Goal: Navigation & Orientation: Find specific page/section

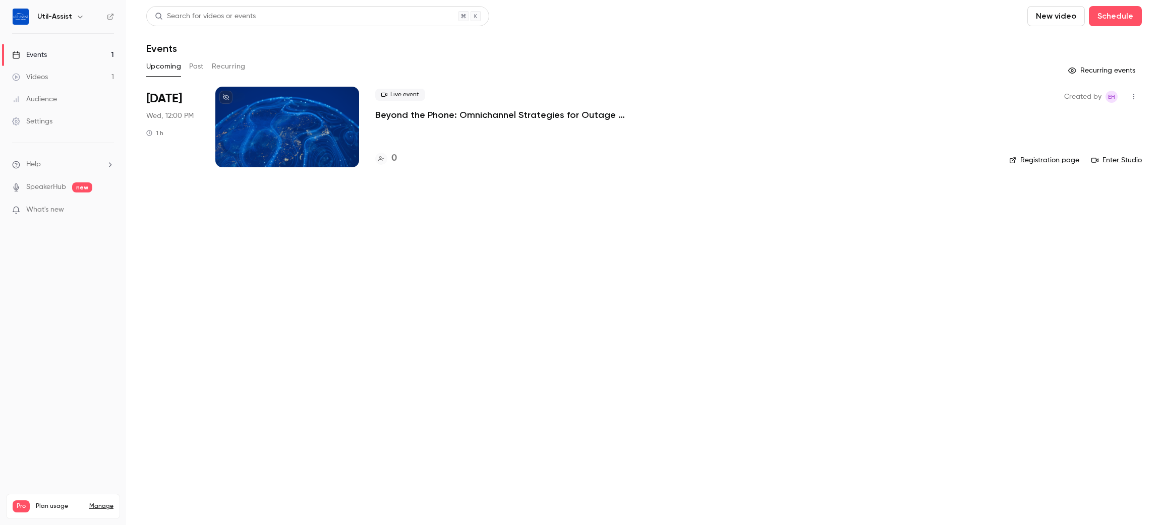
click at [76, 14] on icon "button" at bounding box center [80, 17] width 8 height 8
click at [45, 150] on div "Log out" at bounding box center [94, 147] width 115 height 10
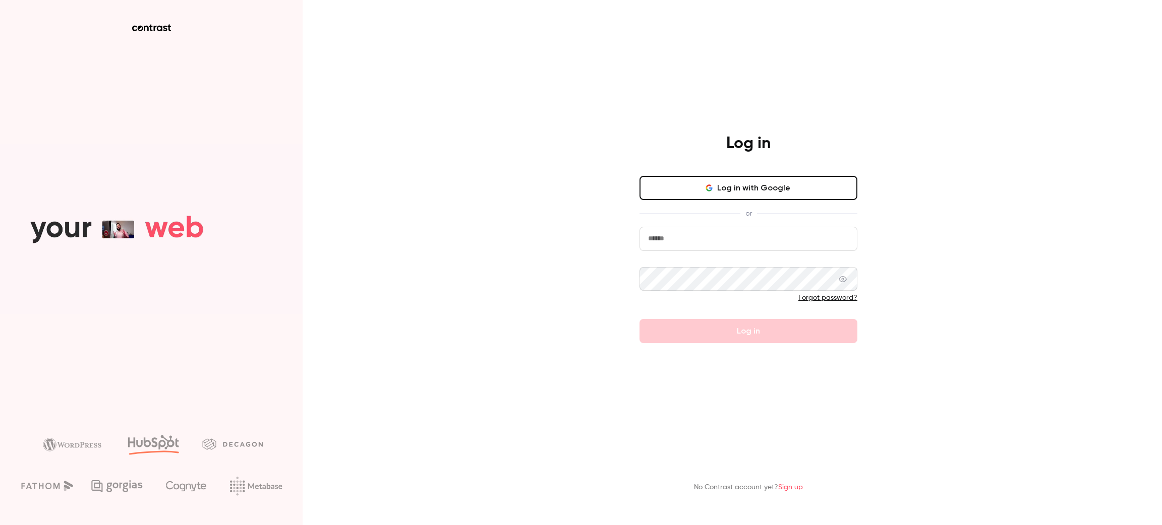
type input "**********"
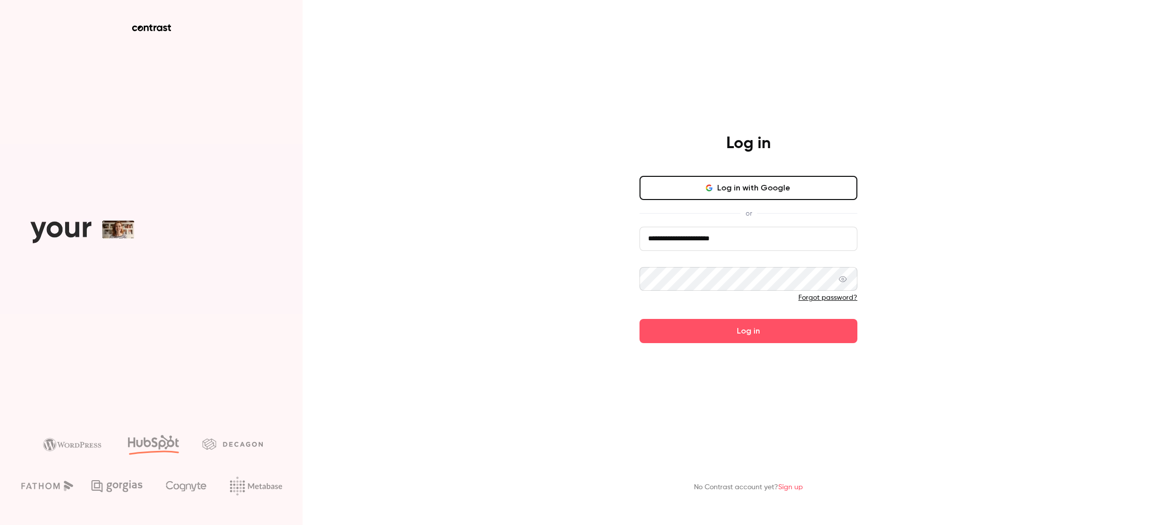
click at [1084, 250] on div "**********" at bounding box center [581, 262] width 1162 height 525
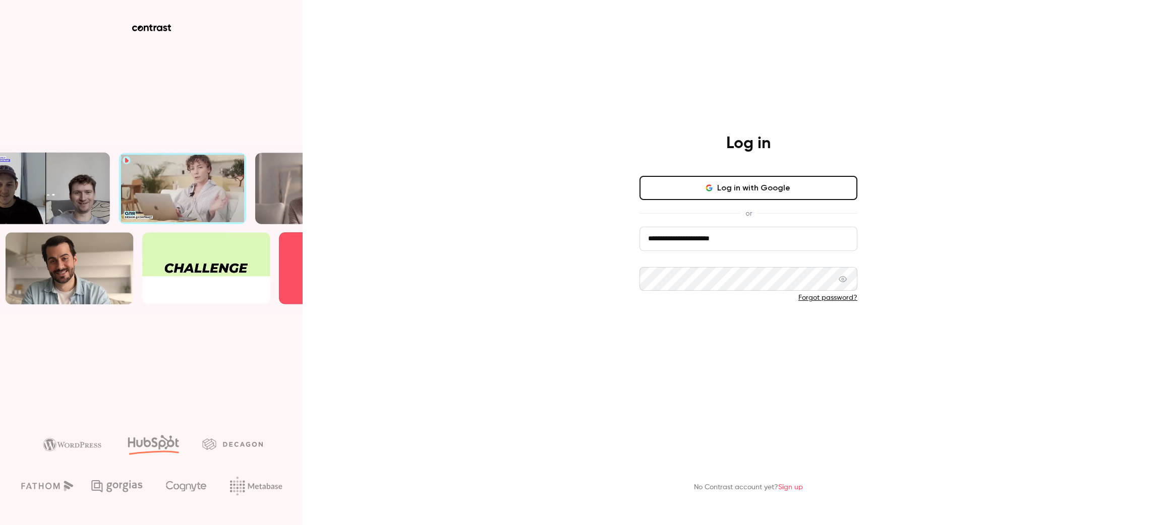
click at [745, 335] on button "Log in" at bounding box center [748, 331] width 218 height 24
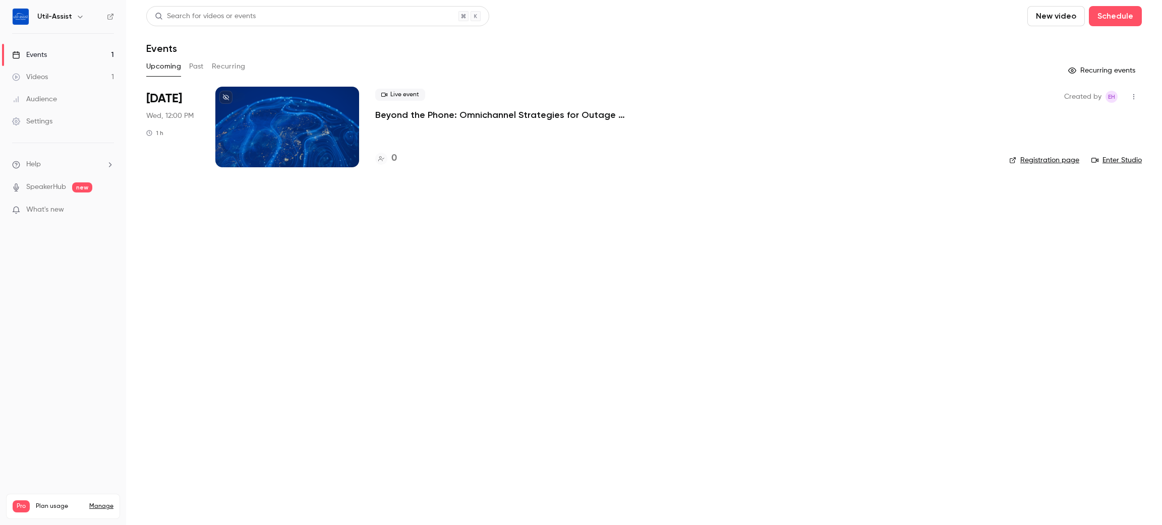
click at [383, 260] on main "Search for videos or events New video Schedule Events Upcoming Past Recurring R…" at bounding box center [644, 262] width 1036 height 525
click at [76, 18] on icon "button" at bounding box center [80, 17] width 8 height 8
click at [65, 146] on div "Log out" at bounding box center [94, 147] width 115 height 10
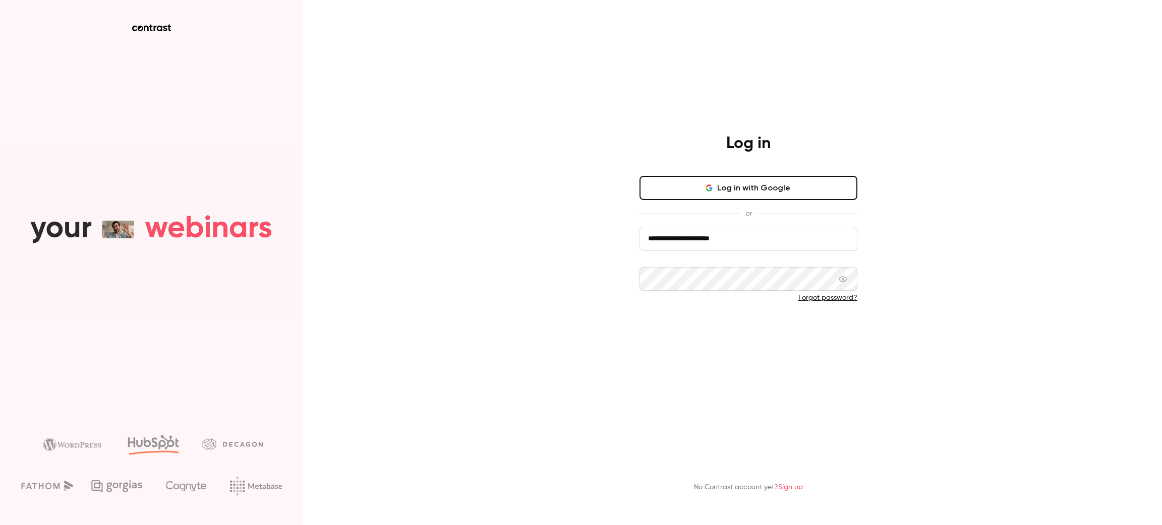
click at [783, 332] on button "Log in" at bounding box center [748, 331] width 218 height 24
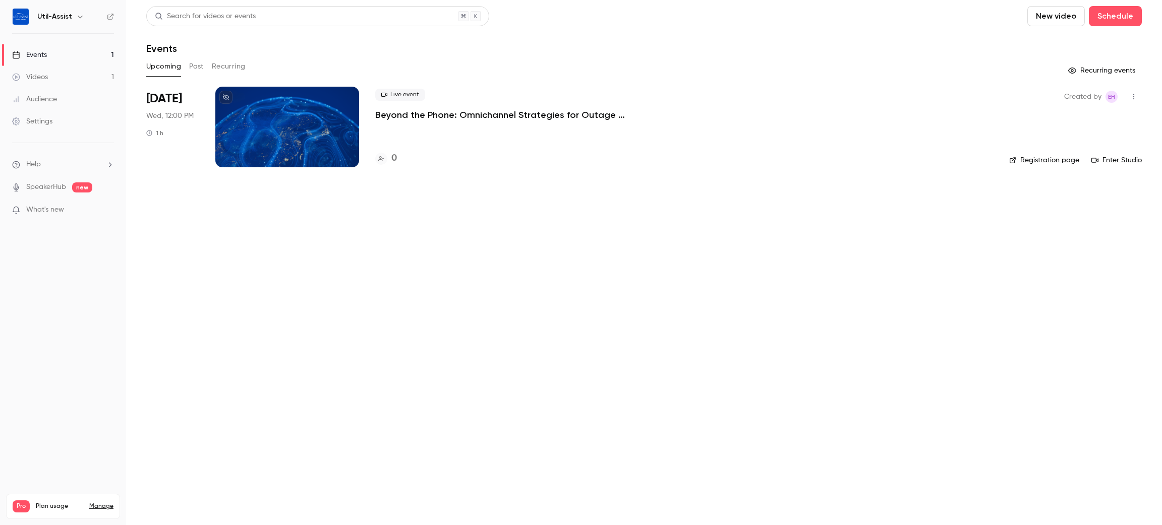
click at [76, 19] on icon "button" at bounding box center [80, 17] width 8 height 8
click at [80, 145] on div "Log out" at bounding box center [94, 147] width 115 height 10
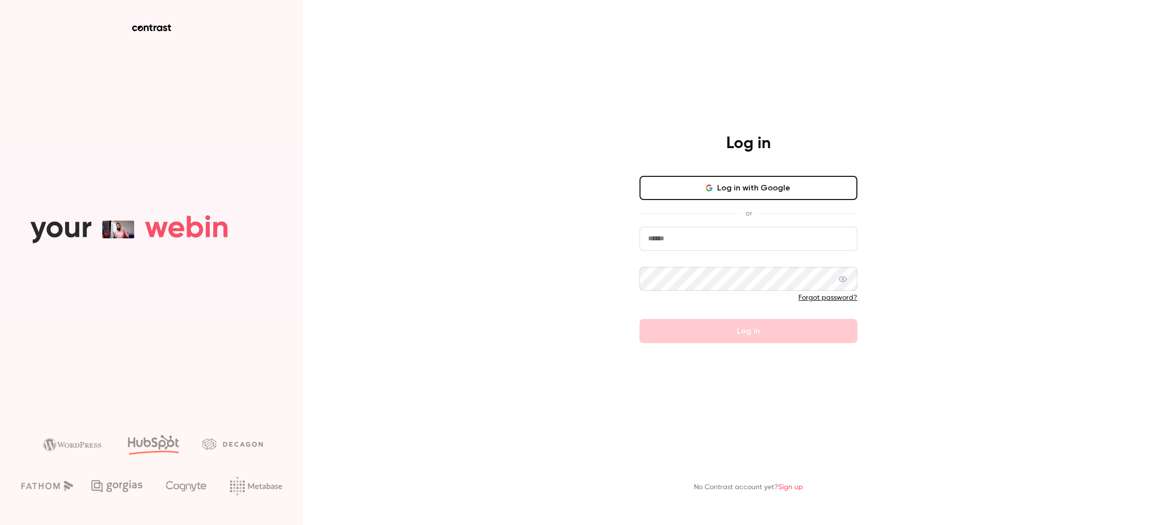
type input "**********"
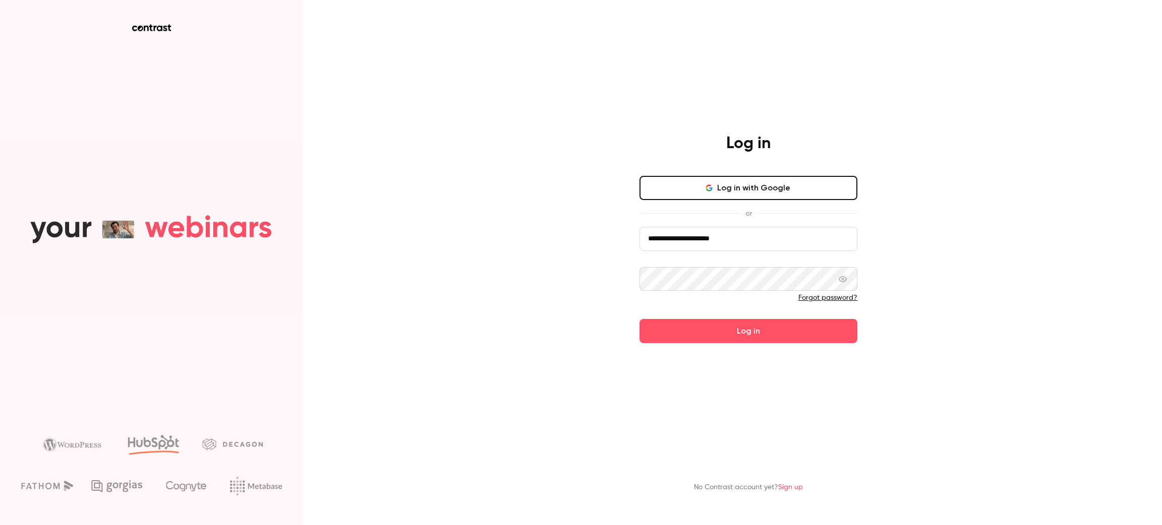
drag, startPoint x: 1069, startPoint y: 281, endPoint x: 1040, endPoint y: 260, distance: 36.0
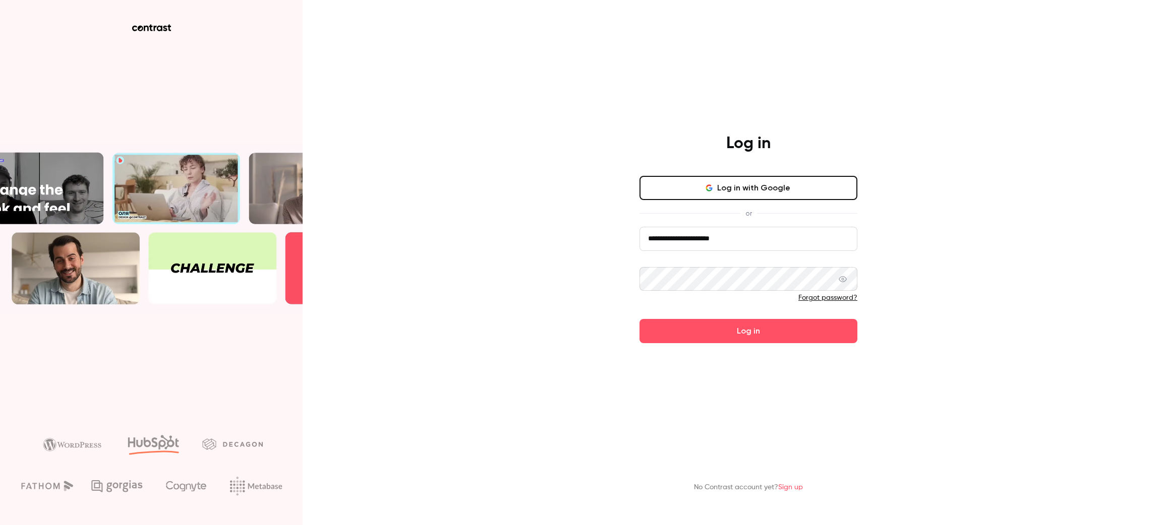
click at [1069, 281] on div "**********" at bounding box center [581, 262] width 1162 height 525
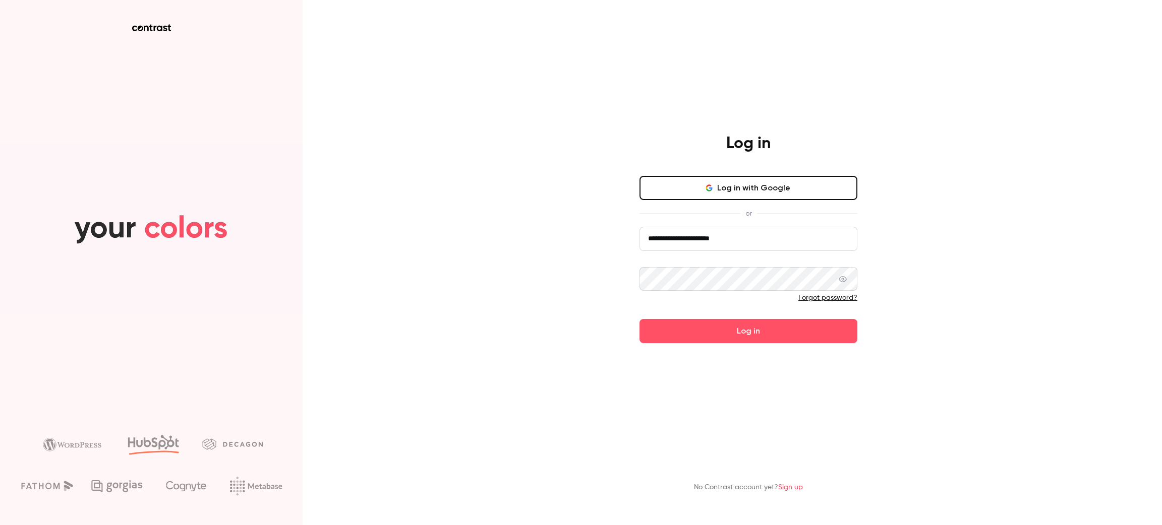
click at [387, 68] on div "**********" at bounding box center [581, 262] width 1162 height 525
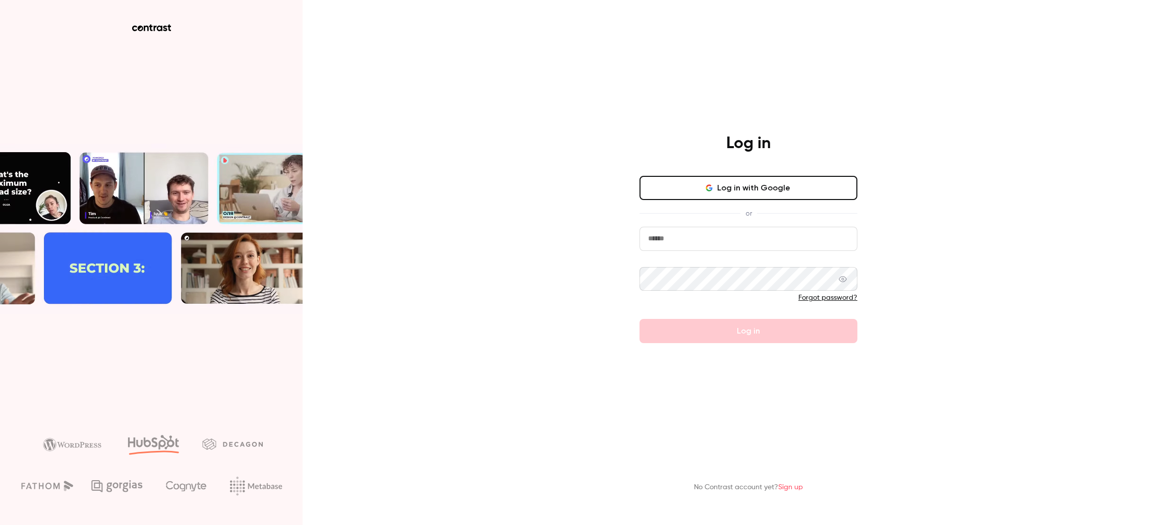
type input "**********"
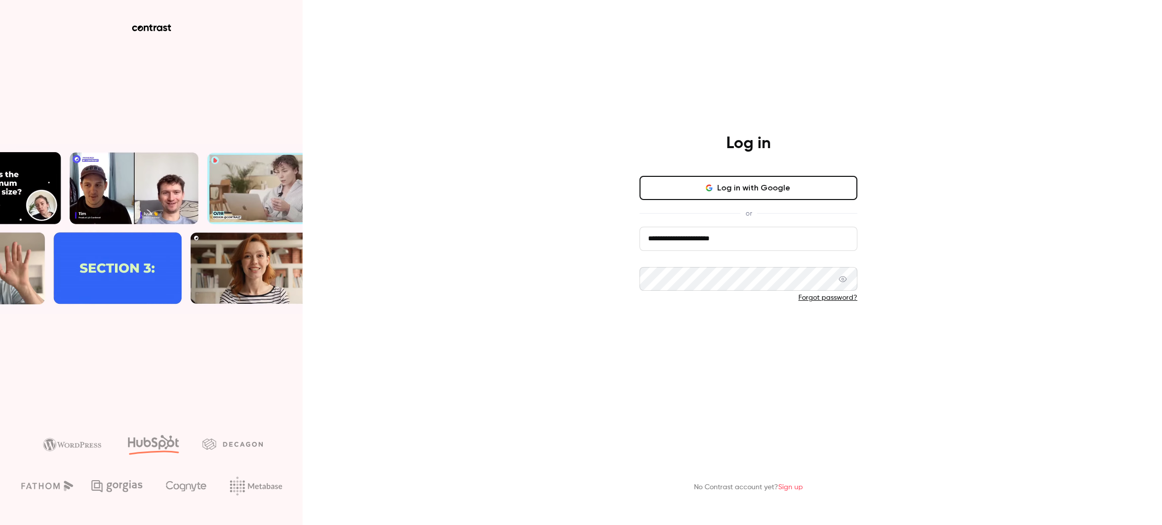
click at [663, 320] on button "Log in" at bounding box center [748, 331] width 218 height 24
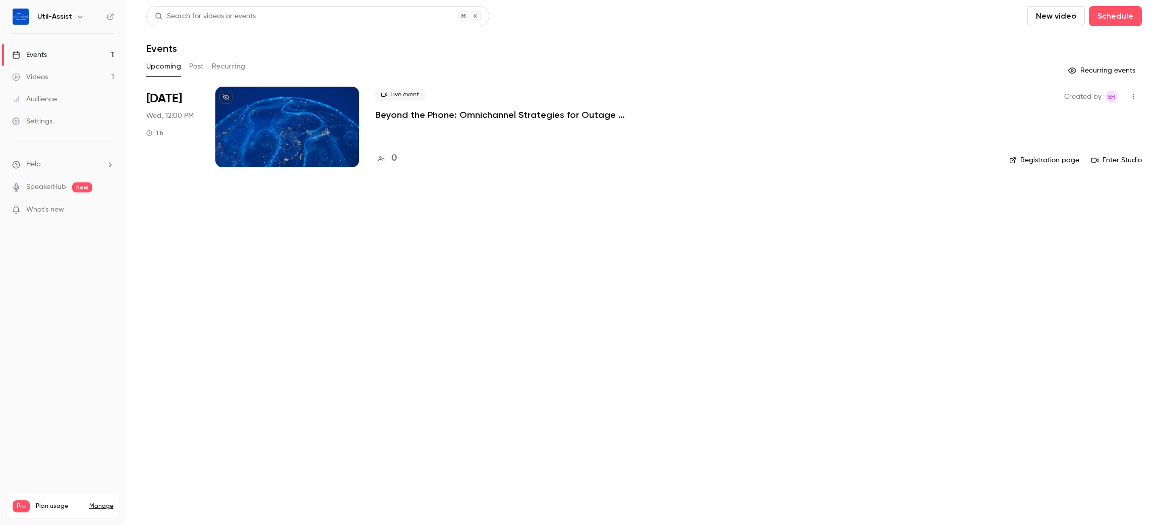
click at [40, 124] on div "Settings" at bounding box center [32, 121] width 40 height 10
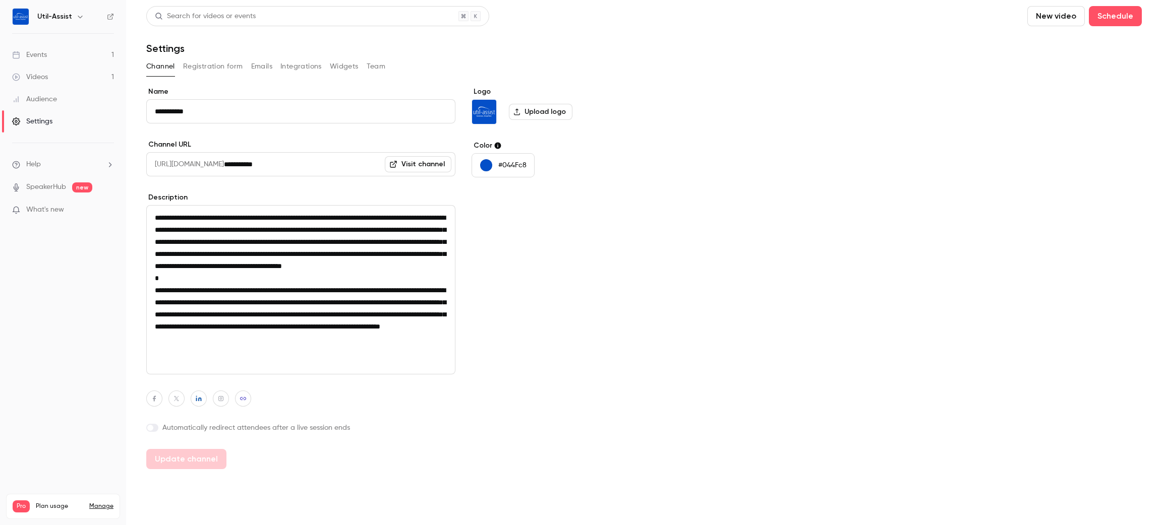
click at [370, 62] on button "Team" at bounding box center [376, 66] width 19 height 16
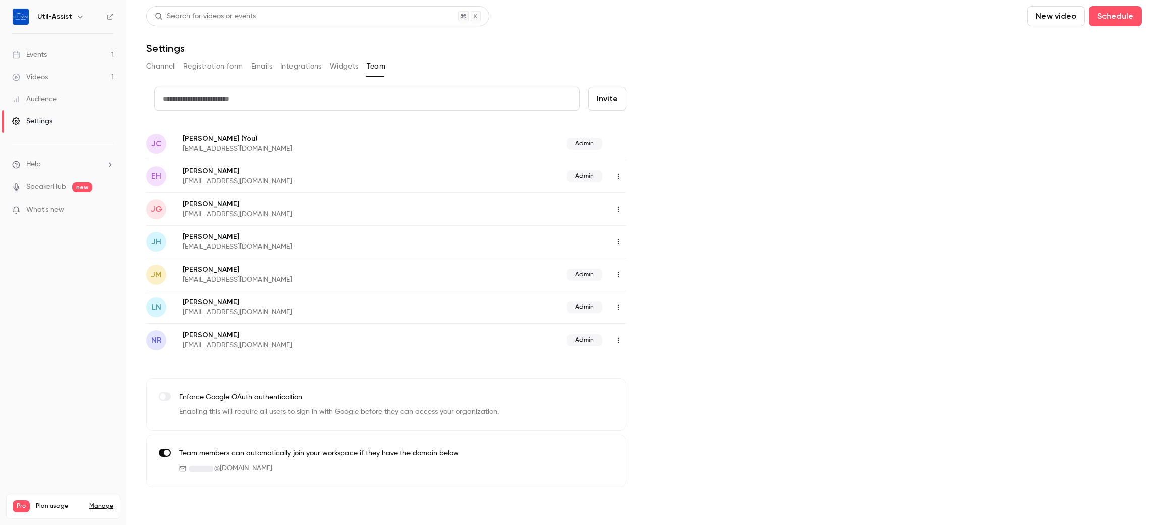
click at [619, 210] on icon "button" at bounding box center [618, 209] width 8 height 7
click at [690, 238] on div "Assign admin role" at bounding box center [673, 235] width 77 height 10
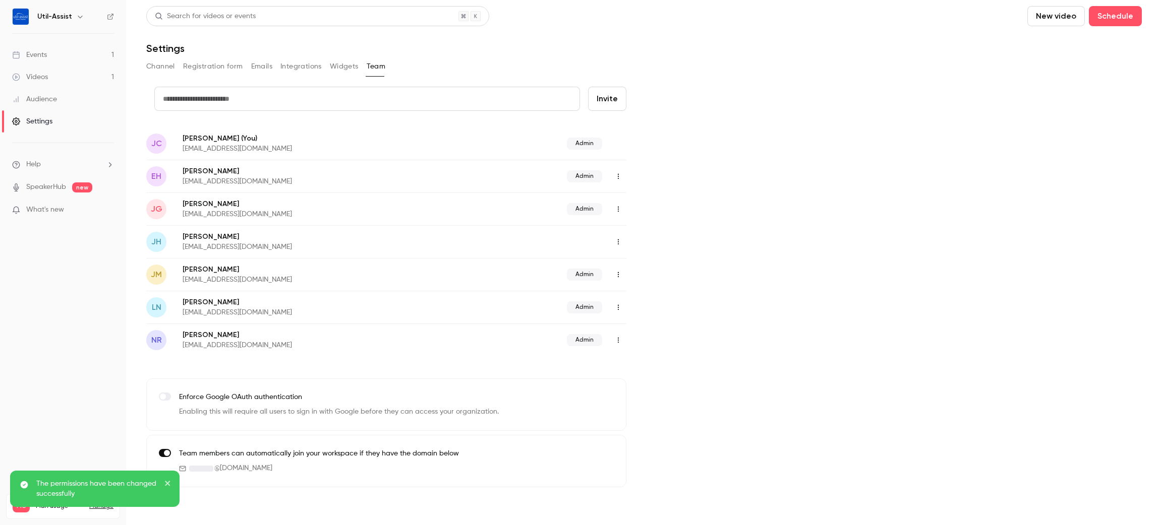
click at [810, 169] on div "credit card Invite [PERSON_NAME] [PERSON_NAME] C (You) [EMAIL_ADDRESS][DOMAIN_N…" at bounding box center [643, 287] width 995 height 401
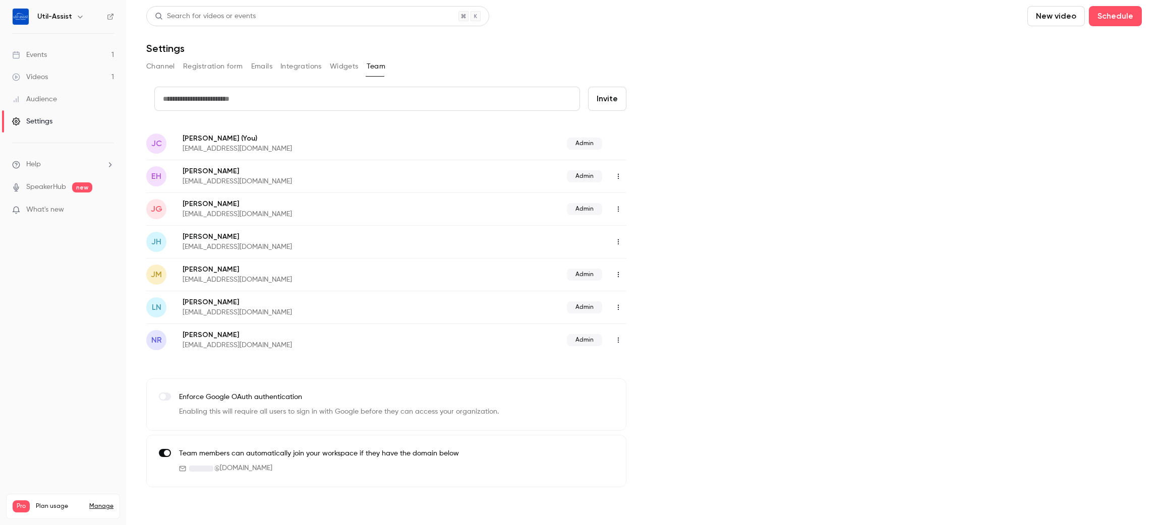
click at [618, 140] on div "Admin" at bounding box center [528, 144] width 197 height 12
click at [619, 240] on icon "button" at bounding box center [618, 242] width 8 height 7
click at [619, 240] on div at bounding box center [581, 262] width 1162 height 525
drag, startPoint x: 691, startPoint y: 192, endPoint x: 694, endPoint y: 187, distance: 5.5
click at [693, 188] on div "credit card Invite [PERSON_NAME] [PERSON_NAME] C (You) [EMAIL_ADDRESS][DOMAIN_N…" at bounding box center [643, 287] width 995 height 401
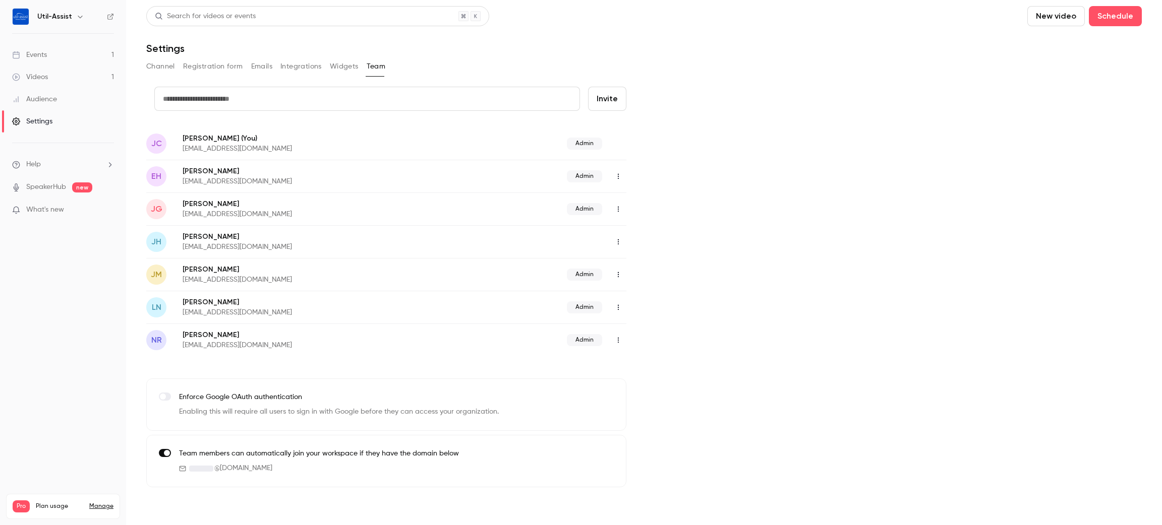
click at [60, 80] on link "Videos 1" at bounding box center [63, 77] width 126 height 22
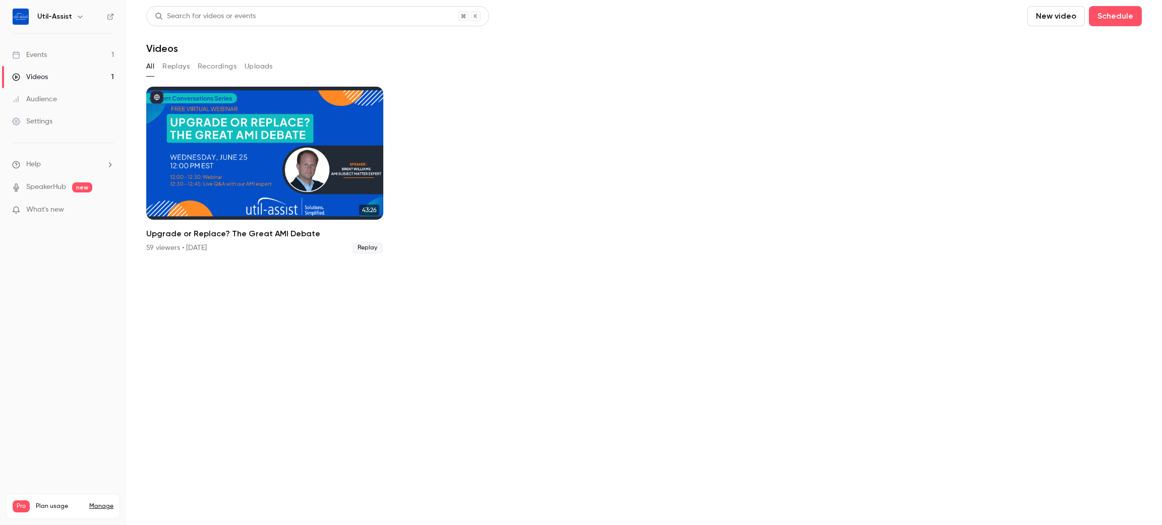
click at [53, 59] on link "Events 1" at bounding box center [63, 55] width 126 height 22
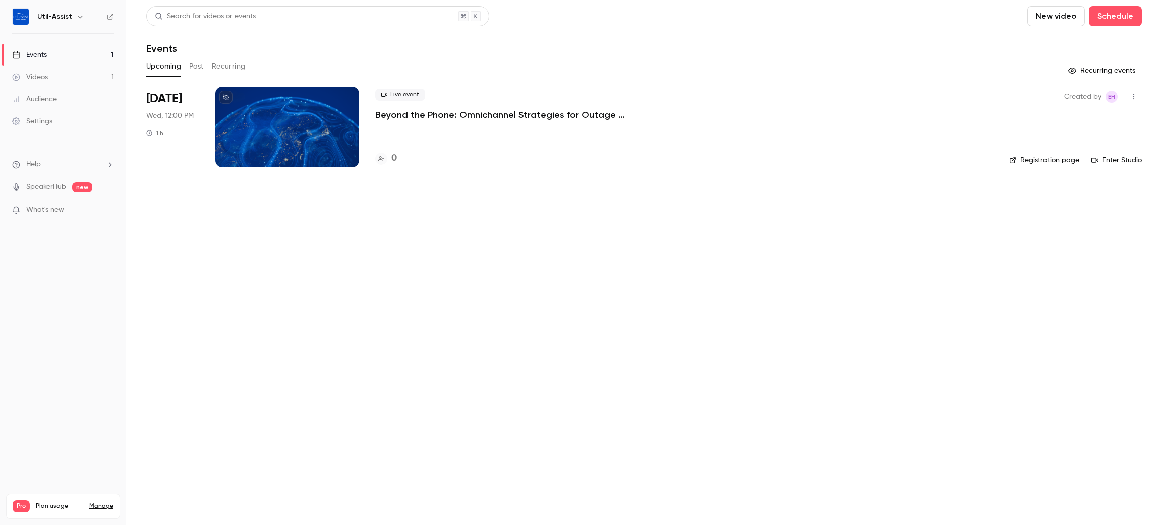
click at [1109, 157] on link "Enter Studio" at bounding box center [1116, 160] width 50 height 10
click at [756, 253] on main "Search for videos or events New video Schedule Events Upcoming Past Recurring R…" at bounding box center [644, 262] width 1036 height 525
click at [45, 54] on div "Events" at bounding box center [29, 55] width 35 height 10
click at [163, 70] on button "Upcoming" at bounding box center [163, 66] width 35 height 16
